Goal: Find specific page/section: Find specific page/section

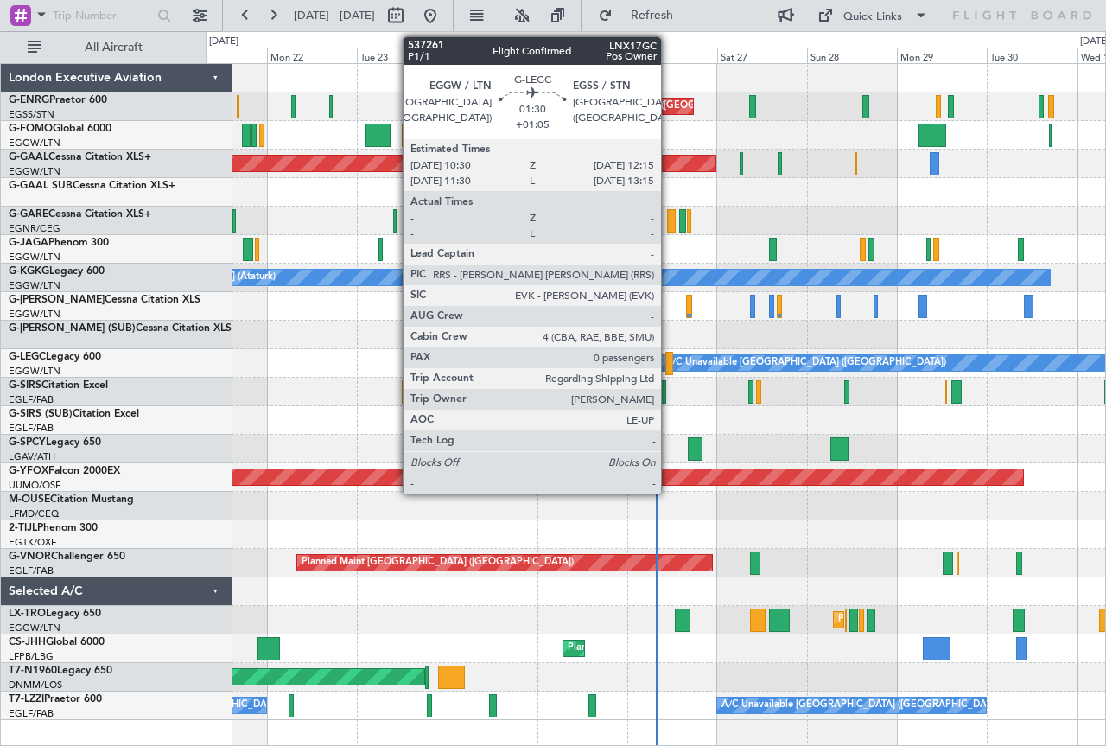
click at [669, 360] on div at bounding box center [669, 363] width 7 height 23
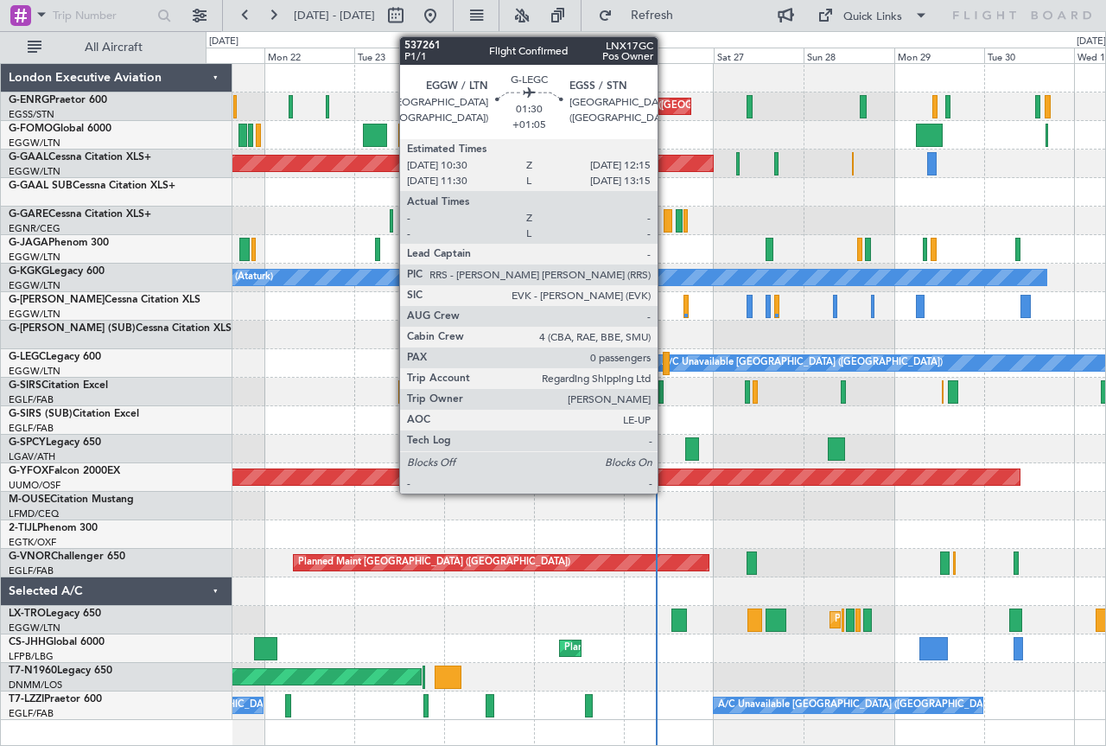
click at [666, 360] on div at bounding box center [666, 363] width 7 height 23
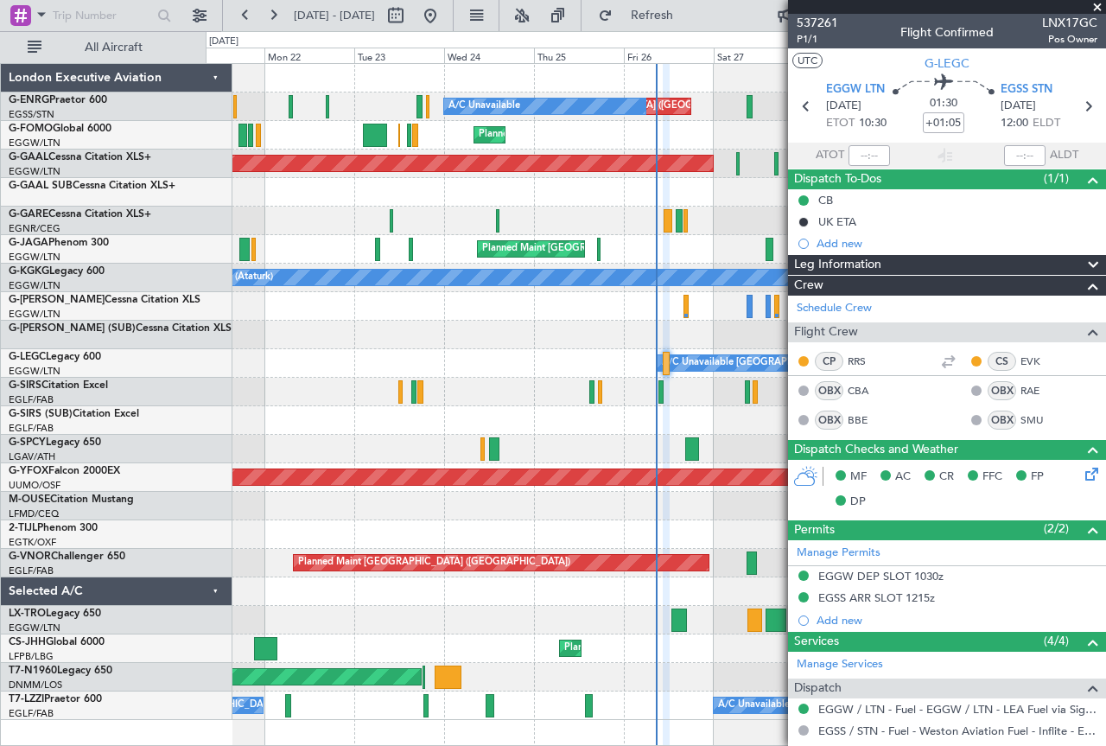
click at [1094, 3] on span at bounding box center [1097, 8] width 17 height 16
